Goal: Transaction & Acquisition: Purchase product/service

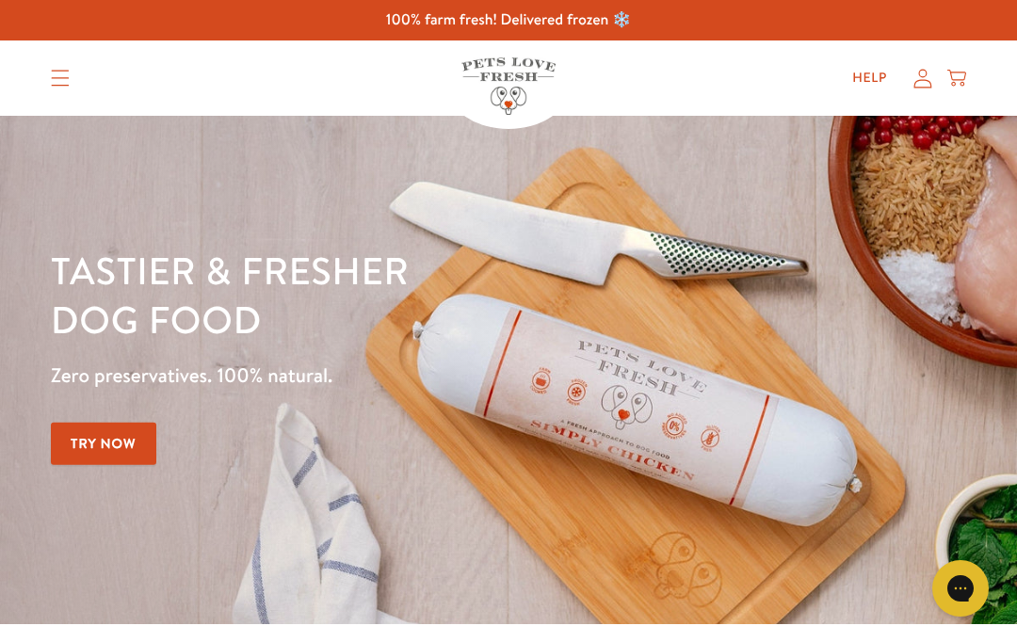
click at [58, 451] on link "Try Now" at bounding box center [104, 444] width 106 height 42
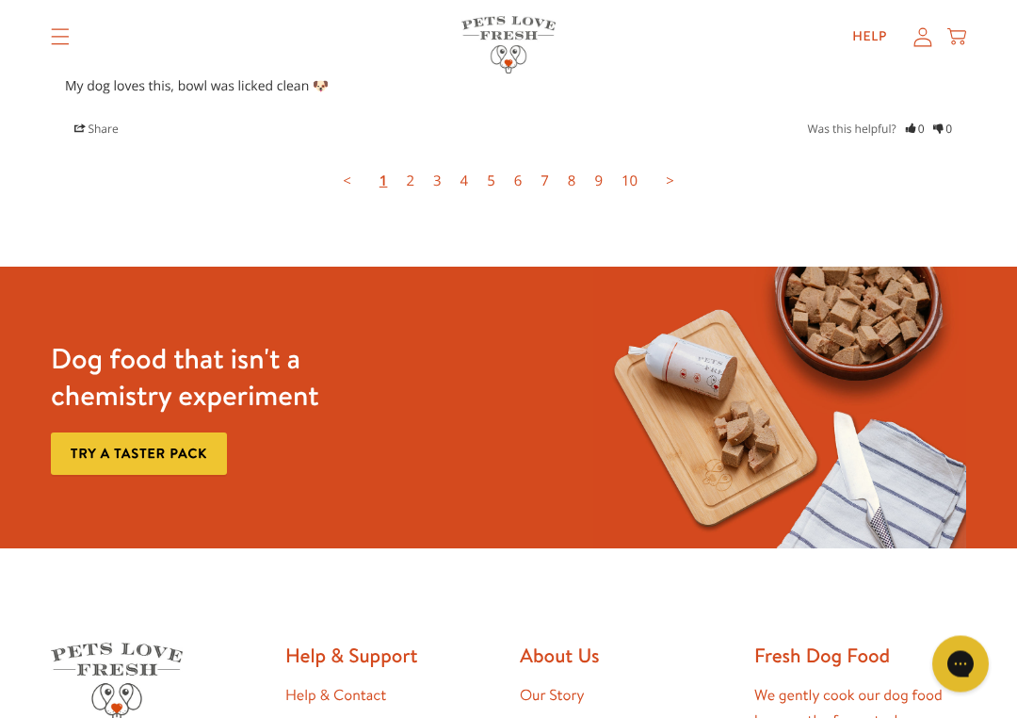
scroll to position [5431, 0]
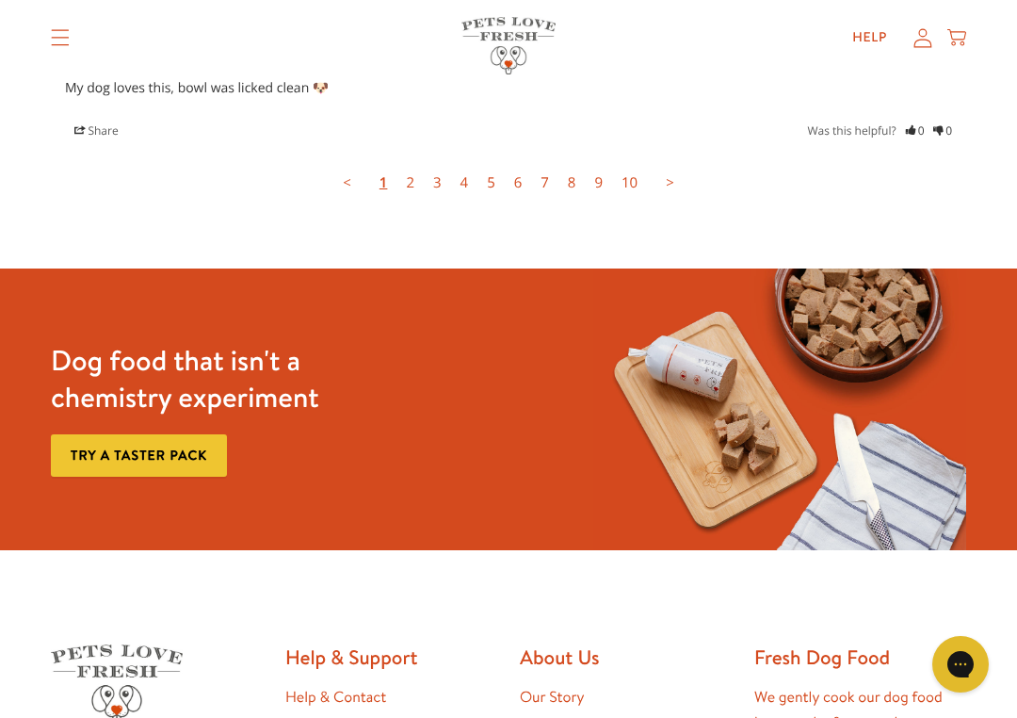
click at [413, 164] on link "2" at bounding box center [410, 183] width 27 height 38
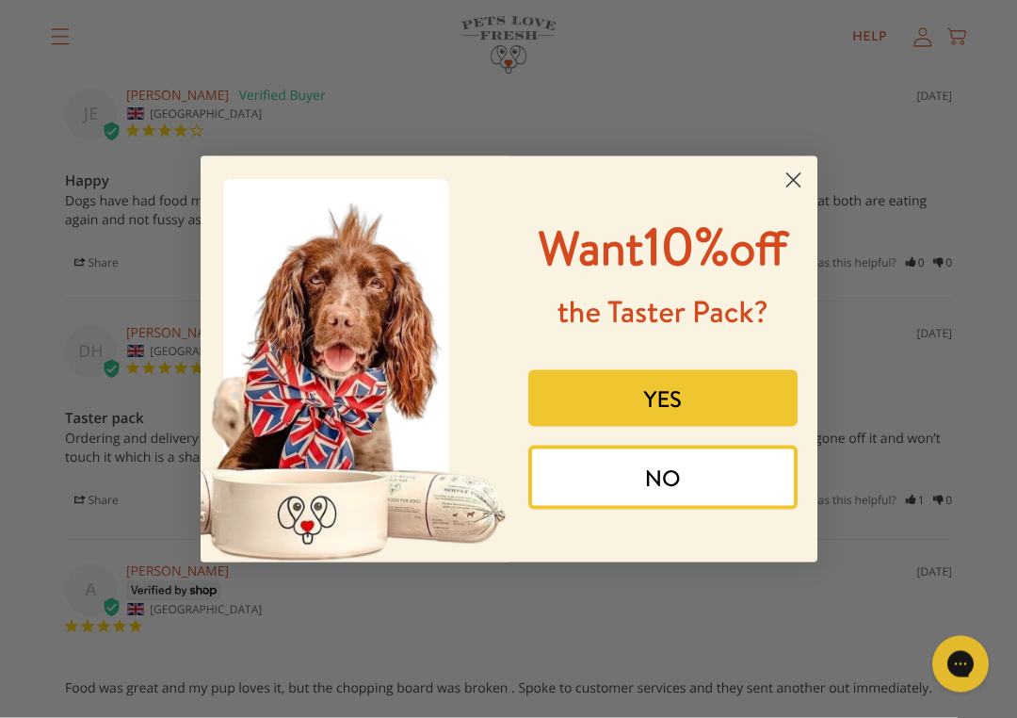
scroll to position [4296, 0]
click at [661, 427] on button "YES" at bounding box center [663, 398] width 269 height 57
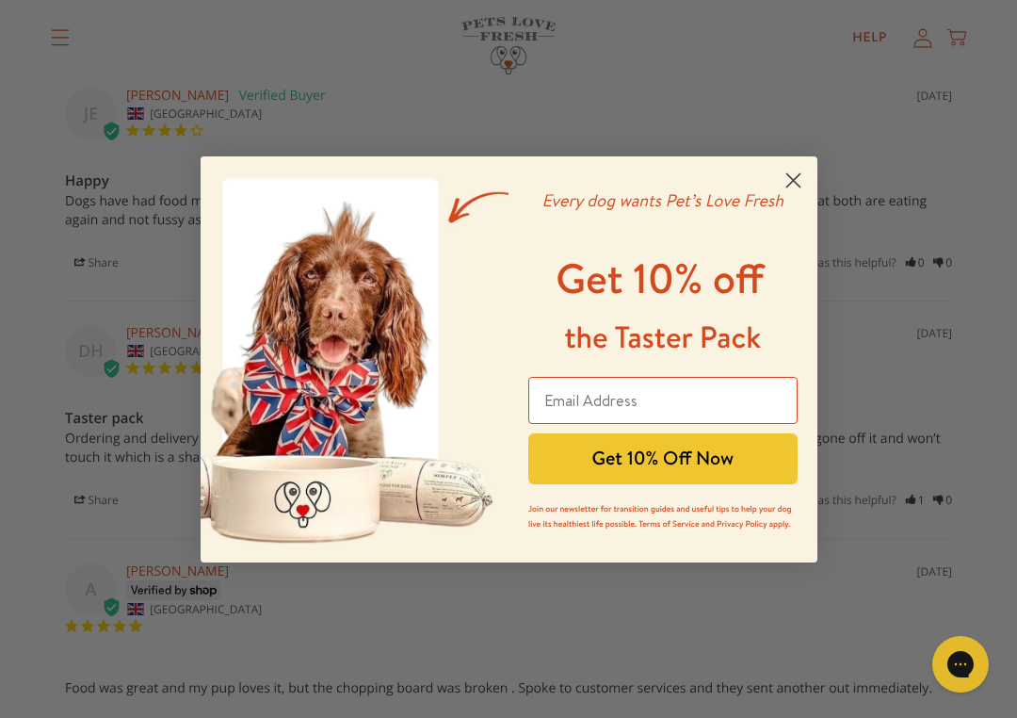
type input "evelyn.m.bailey@icloud.com"
click at [616, 461] on button "Get 10% Off Now" at bounding box center [663, 458] width 269 height 51
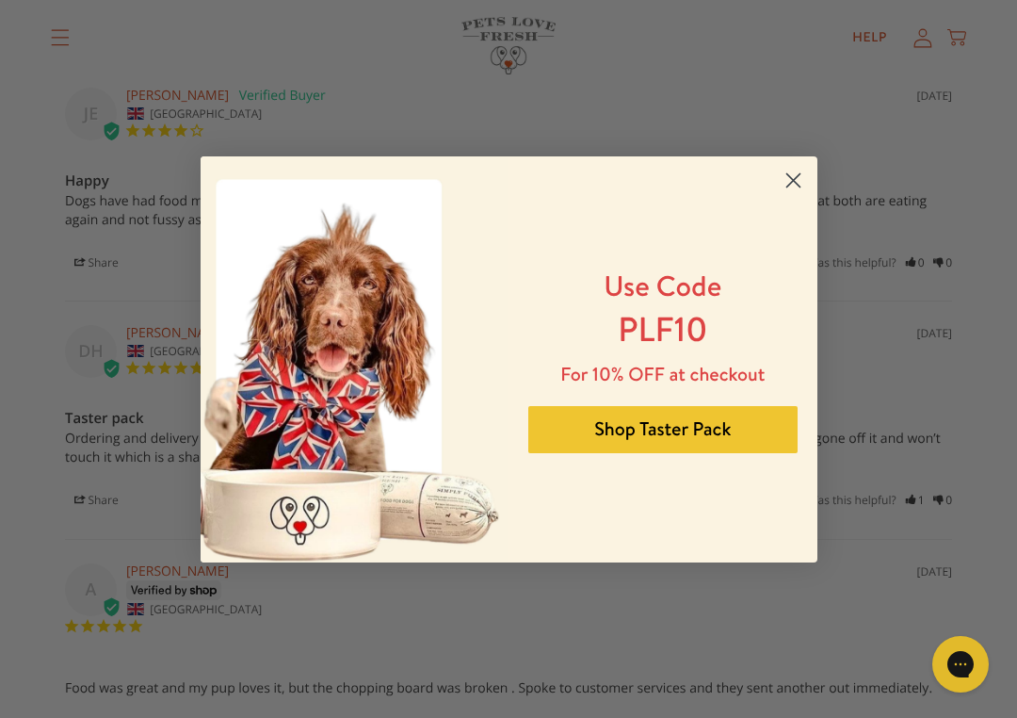
click at [667, 426] on button "Shop Taster Pack" at bounding box center [663, 429] width 269 height 47
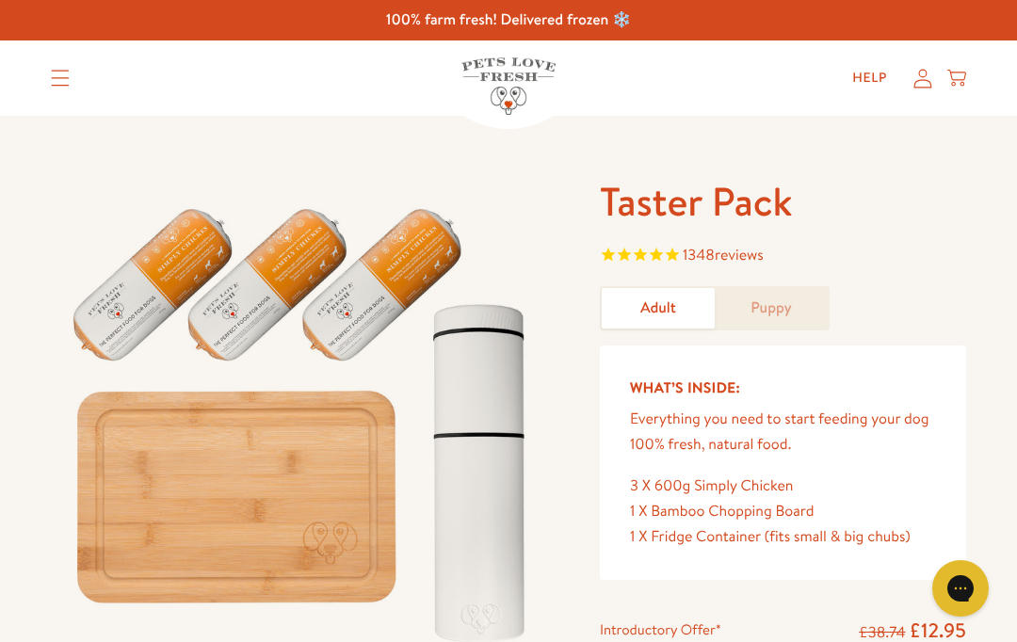
click at [670, 288] on link "Adult" at bounding box center [658, 308] width 113 height 41
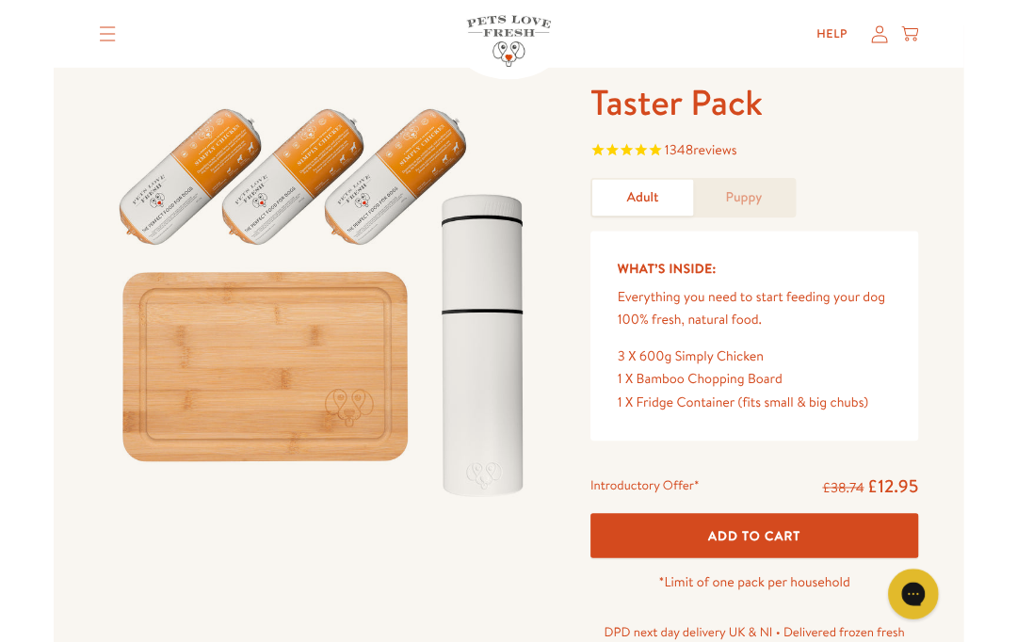
scroll to position [98, 0]
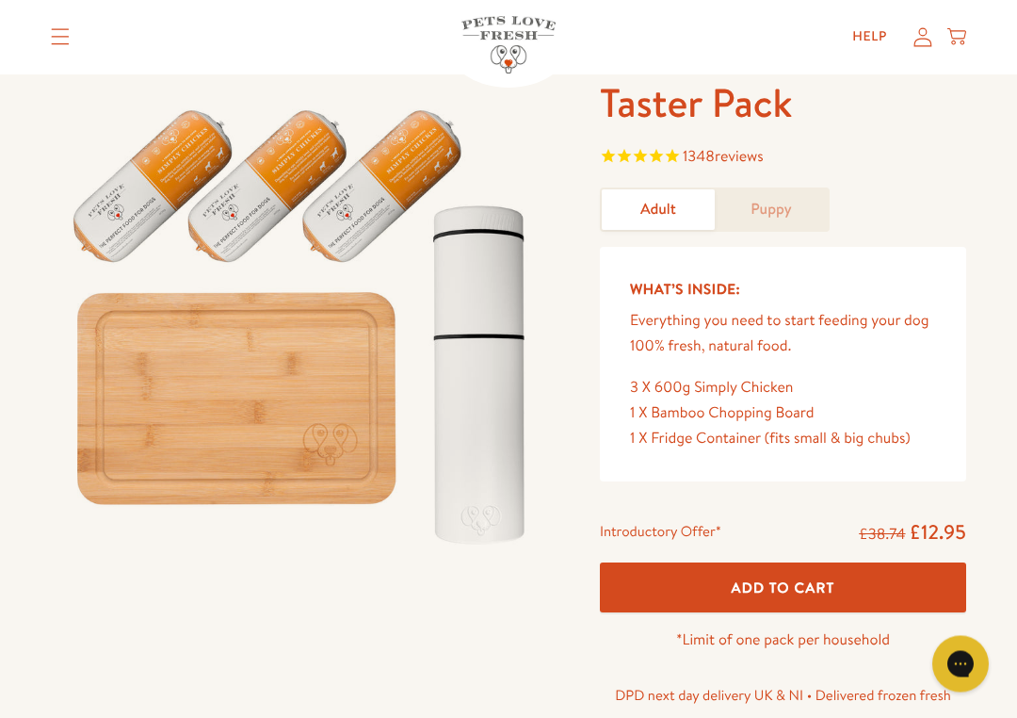
click at [792, 567] on button "Add To Cart" at bounding box center [783, 588] width 366 height 50
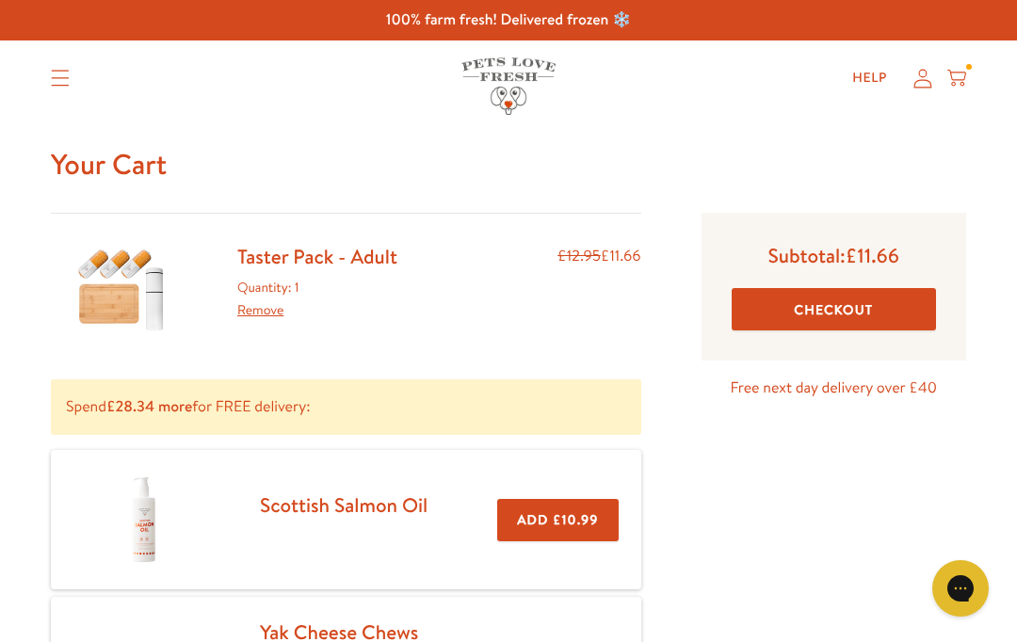
click at [844, 309] on button "Checkout" at bounding box center [834, 309] width 204 height 42
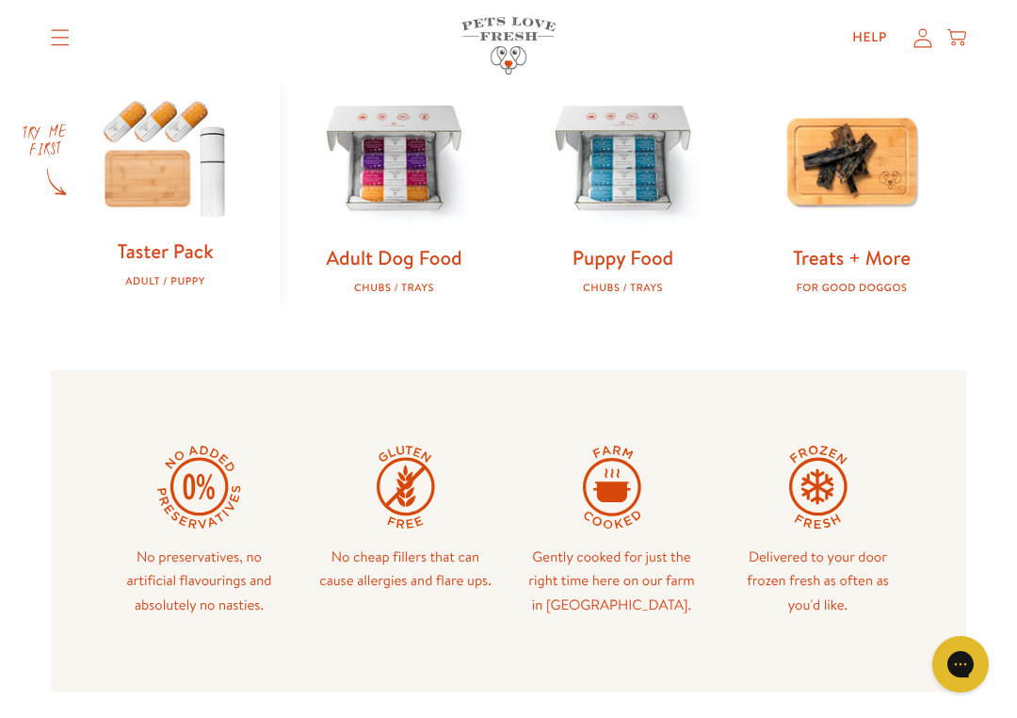
click at [388, 166] on img at bounding box center [394, 160] width 169 height 169
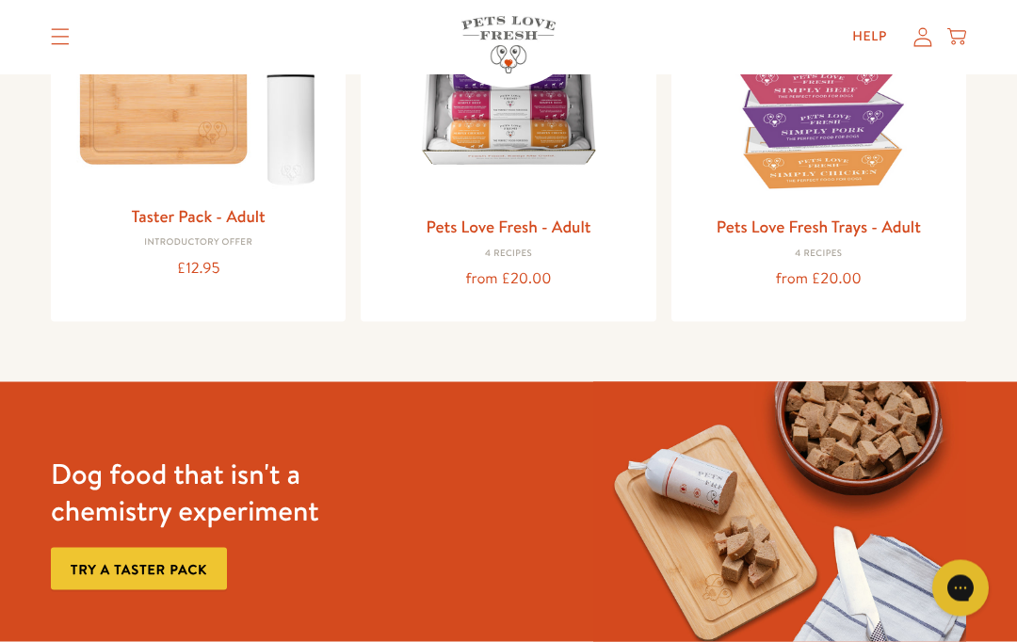
scroll to position [364, 0]
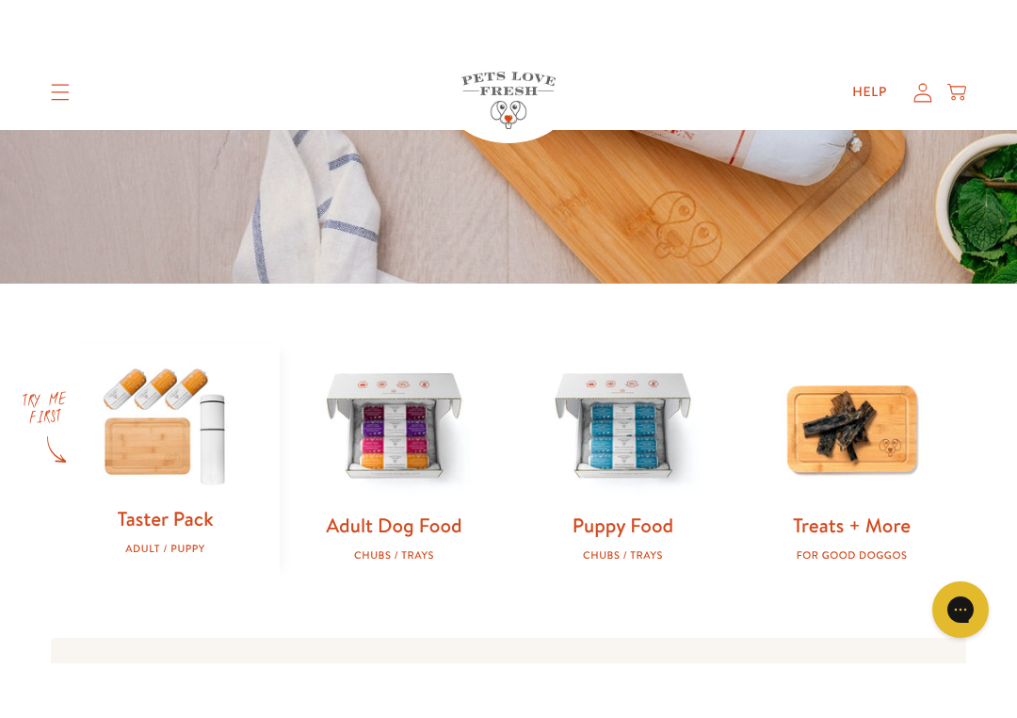
scroll to position [398, 0]
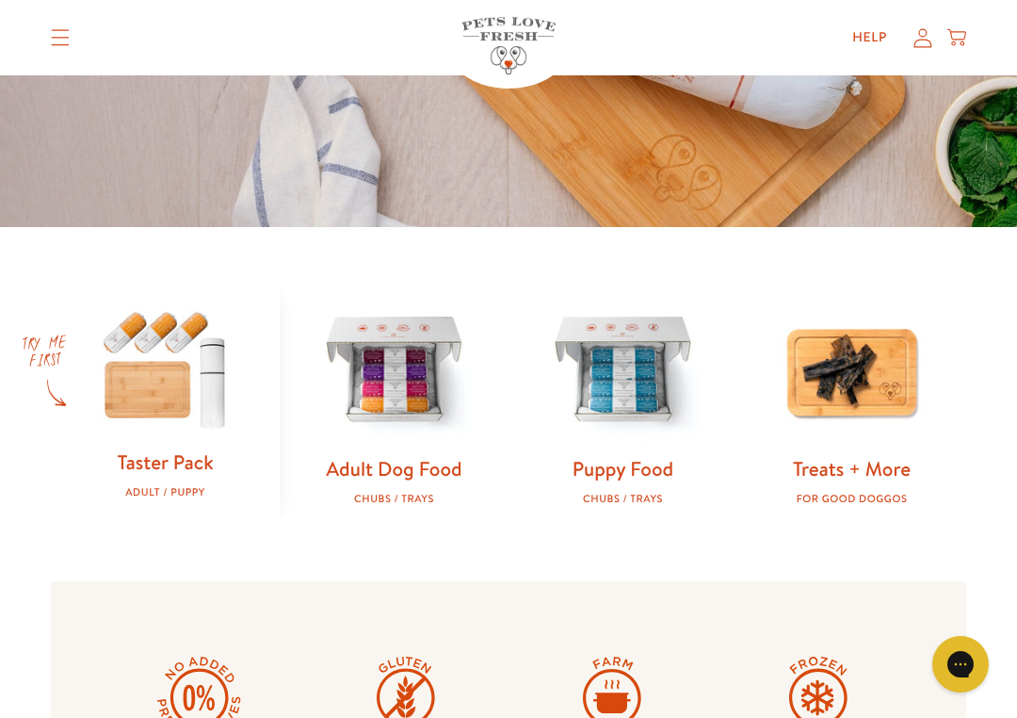
click at [160, 374] on img at bounding box center [165, 368] width 169 height 162
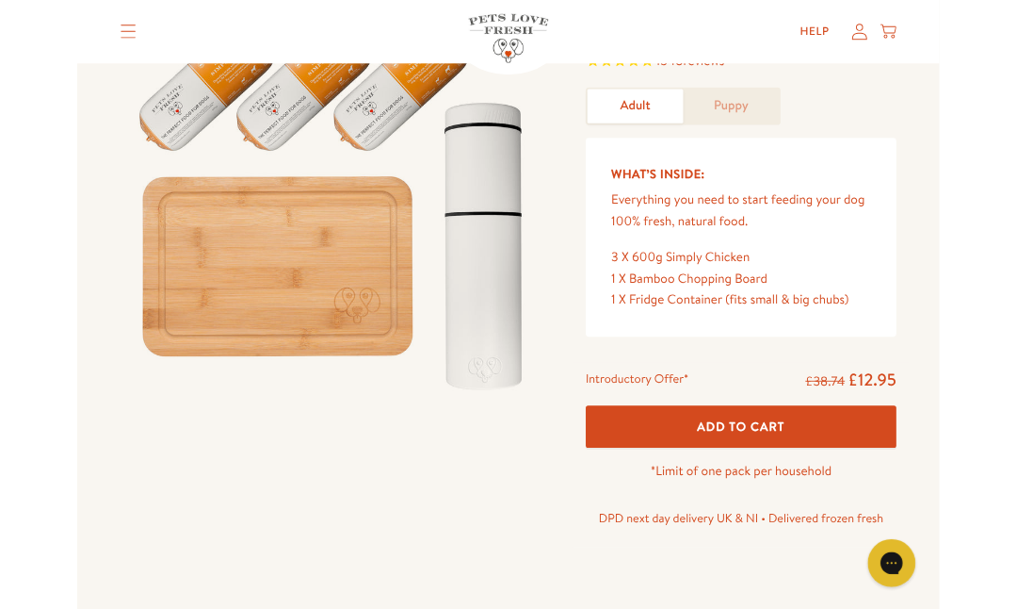
scroll to position [184, 0]
